Goal: Find specific page/section: Find specific page/section

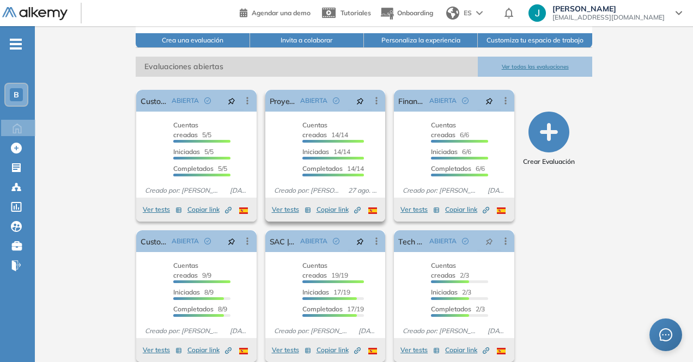
scroll to position [162, 0]
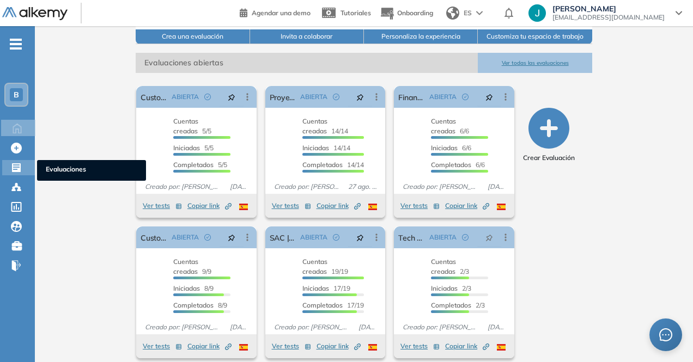
click at [12, 167] on icon at bounding box center [16, 167] width 9 height 9
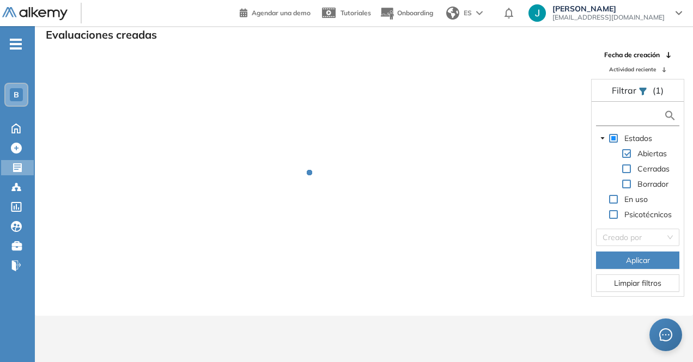
click at [619, 112] on input "text" at bounding box center [631, 115] width 65 height 11
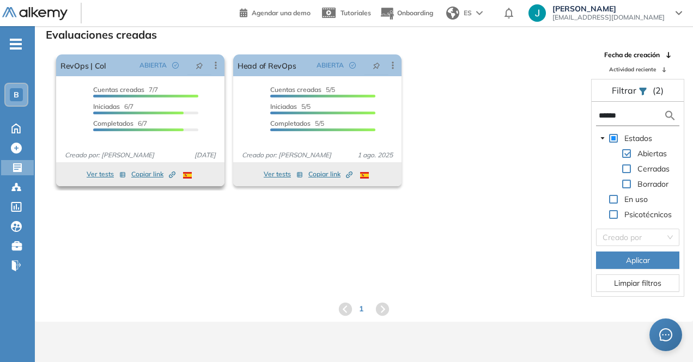
type input "******"
click at [100, 172] on button "Ver tests" at bounding box center [106, 174] width 39 height 13
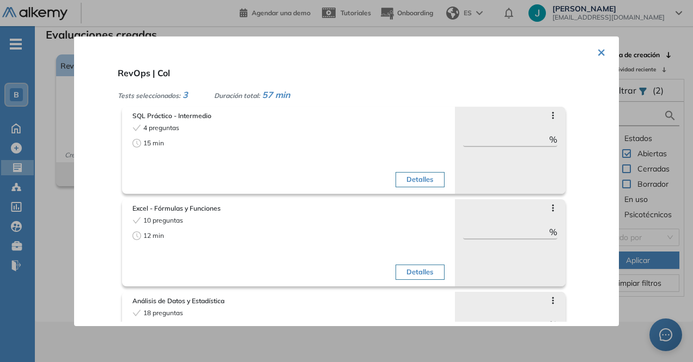
click at [597, 48] on button "×" at bounding box center [601, 51] width 9 height 21
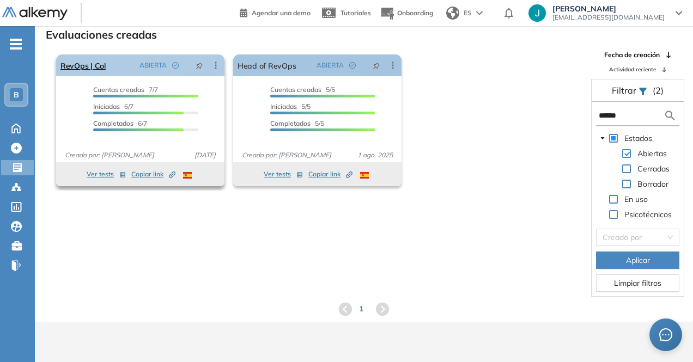
click at [97, 67] on link "RevOps | Col" at bounding box center [82, 65] width 45 height 22
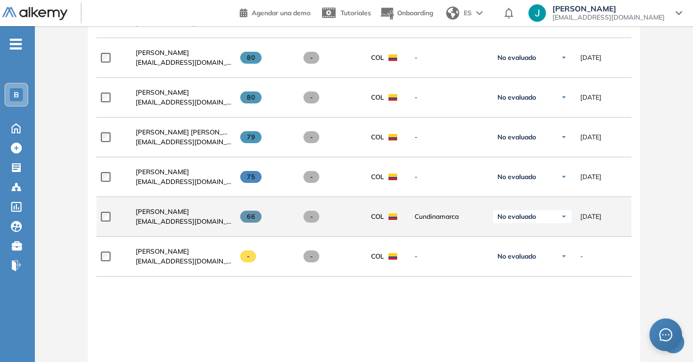
scroll to position [436, 0]
